Goal: Information Seeking & Learning: Obtain resource

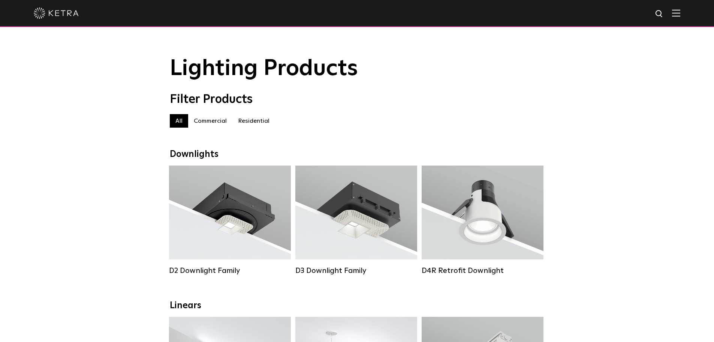
select select "Lighting Designer"
select select "[GEOGRAPHIC_DATA]"
select select "Lighting Designer"
select select "[GEOGRAPHIC_DATA]"
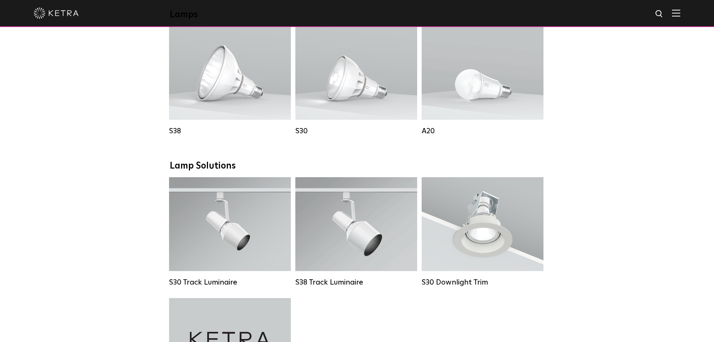
scroll to position [600, 0]
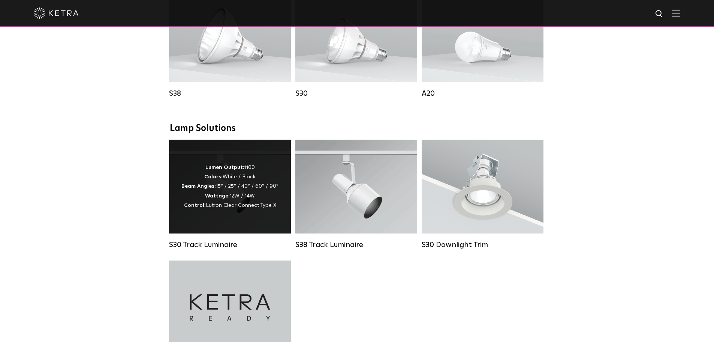
click at [225, 181] on div "Lumen Output: 1100 Colors: White / Black Beam Angles: 15° / 25° / 40° / 60° / 9…" at bounding box center [229, 186] width 97 height 47
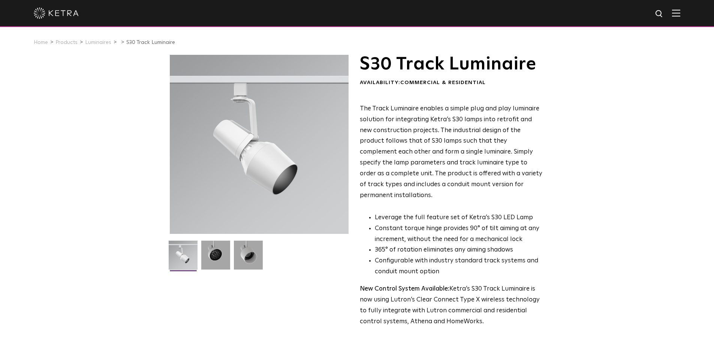
select select "Lighting Designer"
select select "[GEOGRAPHIC_DATA]"
select select "Lighting Designer"
select select "[GEOGRAPHIC_DATA]"
click at [216, 261] on img at bounding box center [215, 257] width 29 height 34
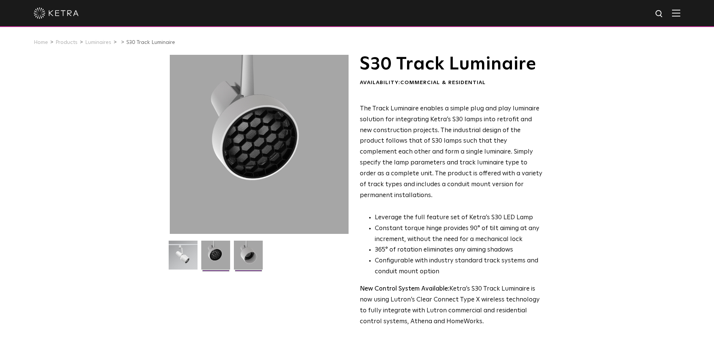
click at [247, 255] on img at bounding box center [248, 257] width 29 height 34
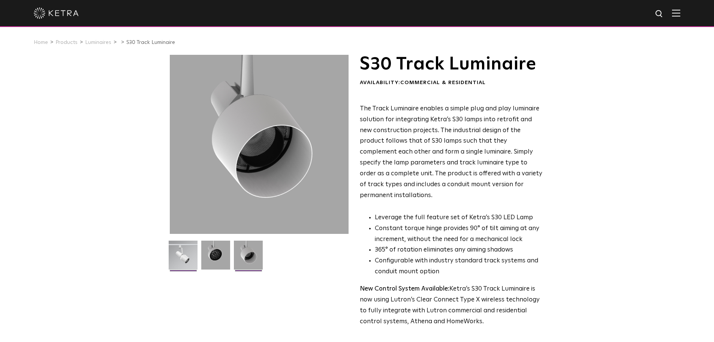
click at [185, 252] on img at bounding box center [183, 257] width 29 height 34
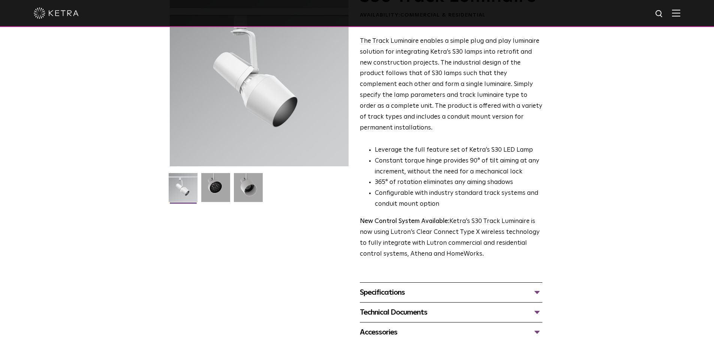
scroll to position [75, 0]
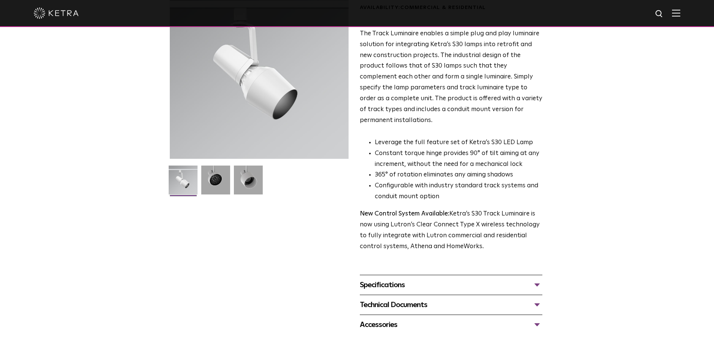
click at [541, 298] on div "Technical Documents" at bounding box center [451, 304] width 183 height 12
click at [440, 324] on link "S30 Track Luminaire Specification Sheet" at bounding box center [421, 327] width 123 height 6
